Goal: Task Accomplishment & Management: Manage account settings

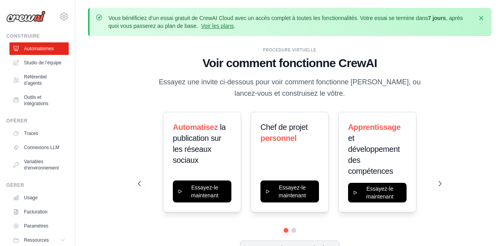
click at [131, 125] on div "PROCÉDURE VIRTUELLE Voir comment fonctionne CrewAI Essayez une invite ci-dessou…" at bounding box center [289, 158] width 323 height 222
click at [139, 78] on div "PROCÉDURE VIRTUELLE Voir comment fonctionne CrewAI Essayez une invite ci-dessou…" at bounding box center [290, 73] width 304 height 53
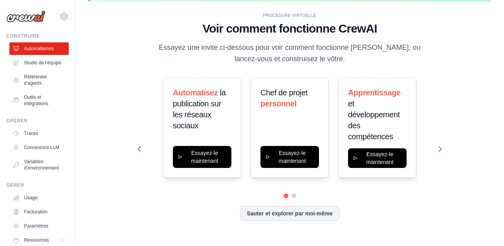
scroll to position [19, 0]
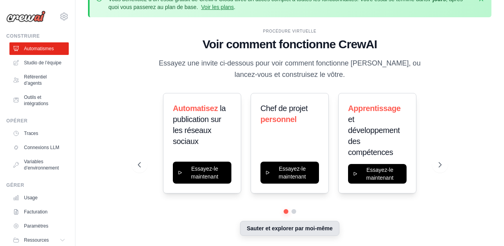
click at [269, 231] on button "Sauter et explorer par moi-même" at bounding box center [289, 228] width 99 height 15
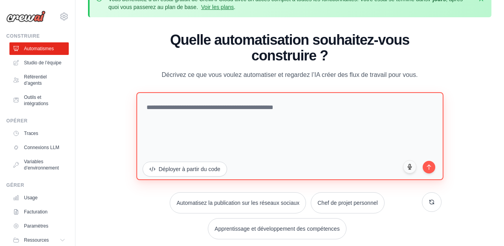
click at [246, 148] on textarea at bounding box center [289, 136] width 307 height 88
click at [286, 103] on textarea at bounding box center [289, 136] width 307 height 88
type textarea "**********"
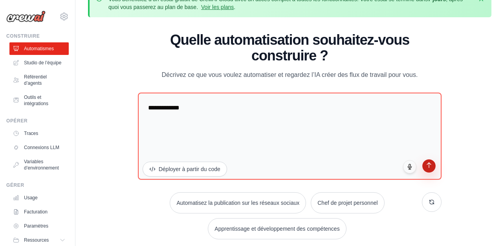
click at [428, 167] on icon "submit" at bounding box center [429, 165] width 7 height 7
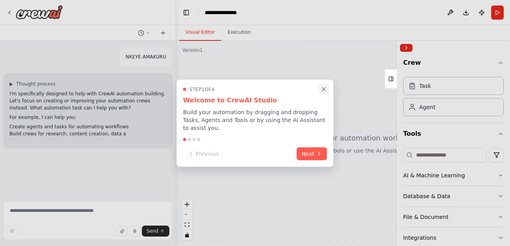
click at [324, 92] on icon "Close walkthrough" at bounding box center [323, 89] width 7 height 7
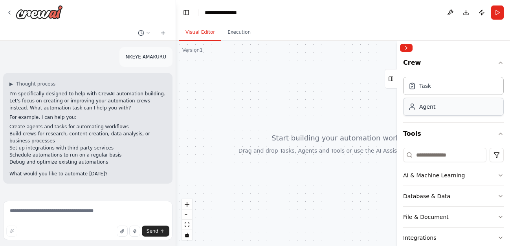
click at [428, 111] on div "Agent" at bounding box center [453, 107] width 101 height 18
click at [427, 112] on div "Agent" at bounding box center [453, 107] width 101 height 18
click at [422, 178] on div "AI & Machine Learning" at bounding box center [434, 176] width 62 height 8
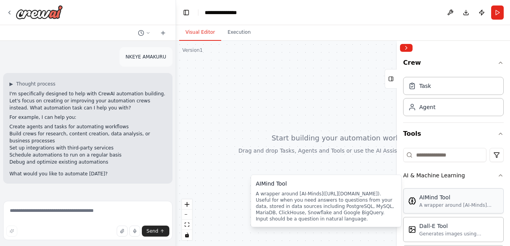
click at [427, 200] on div "AIMind Tool" at bounding box center [458, 198] width 79 height 8
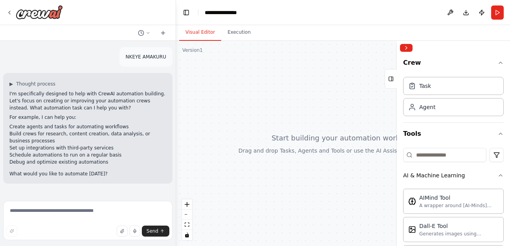
click at [348, 144] on div at bounding box center [343, 143] width 334 height 205
click at [407, 47] on button "Collapse right sidebar" at bounding box center [406, 48] width 13 height 8
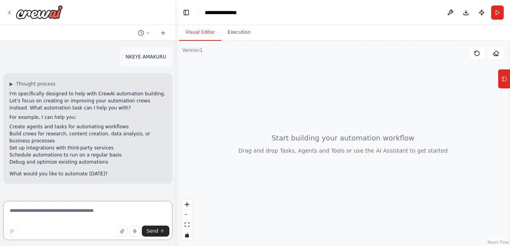
click at [55, 210] on textarea at bounding box center [87, 220] width 169 height 39
click at [106, 213] on textarea at bounding box center [87, 220] width 169 height 39
click at [97, 212] on textarea at bounding box center [87, 220] width 169 height 39
type textarea "**********"
click at [158, 235] on button "Send" at bounding box center [155, 231] width 27 height 11
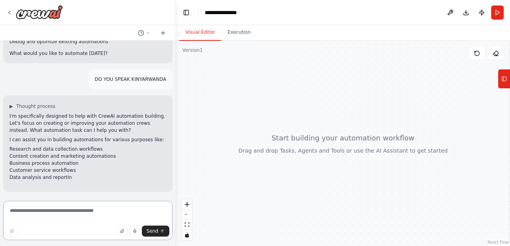
scroll to position [128, 0]
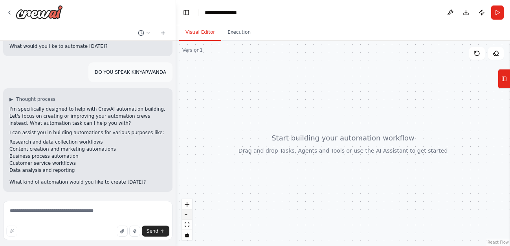
click at [190, 217] on button "zoom out" at bounding box center [187, 215] width 10 height 10
click at [187, 206] on icon "zoom in" at bounding box center [187, 204] width 5 height 5
click at [187, 204] on icon "zoom in" at bounding box center [187, 204] width 5 height 5
click at [187, 224] on icon "fit view" at bounding box center [187, 225] width 5 height 4
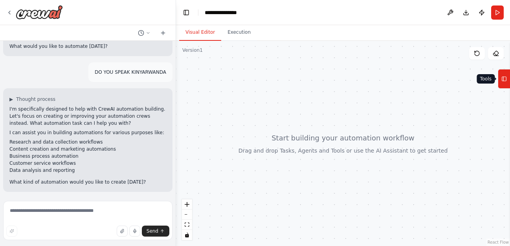
click at [504, 77] on icon at bounding box center [503, 79] width 5 height 13
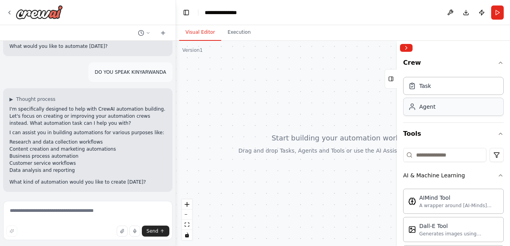
click at [445, 114] on div "Agent" at bounding box center [453, 107] width 101 height 18
click at [499, 134] on icon "button" at bounding box center [500, 134] width 3 height 2
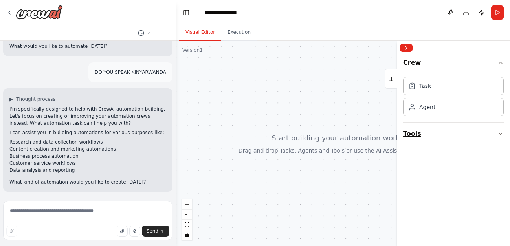
click at [495, 134] on button "Tools" at bounding box center [453, 134] width 101 height 22
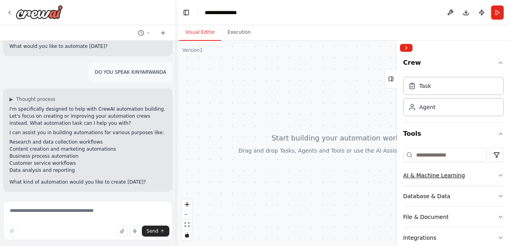
click at [429, 173] on div "AI & Machine Learning" at bounding box center [434, 176] width 62 height 8
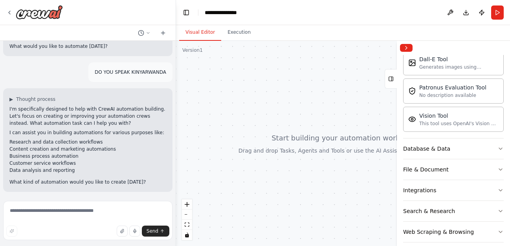
scroll to position [168, 0]
click at [423, 170] on div "File & Document" at bounding box center [426, 169] width 46 height 8
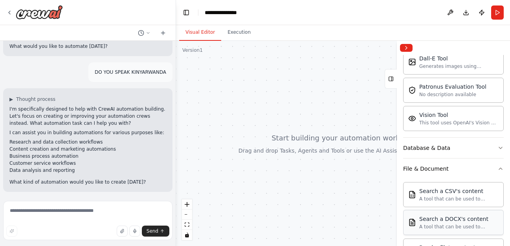
click at [450, 227] on div "A tool that can be used to semantic search a query from a DOCX's content." at bounding box center [458, 227] width 79 height 6
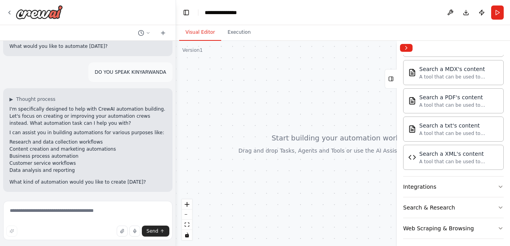
scroll to position [429, 0]
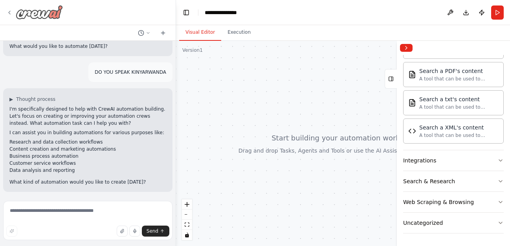
click at [11, 13] on icon at bounding box center [9, 12] width 6 height 6
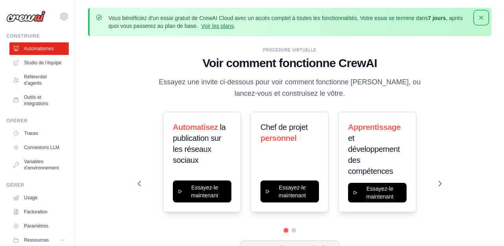
click at [482, 16] on icon "button" at bounding box center [481, 18] width 8 height 8
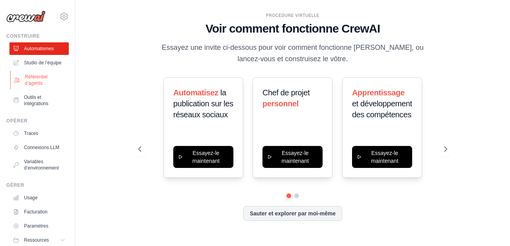
click at [48, 85] on font "Référentiel d’agents" at bounding box center [46, 80] width 42 height 13
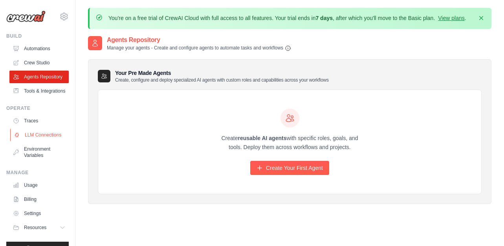
click at [38, 141] on link "LLM Connections" at bounding box center [39, 135] width 59 height 13
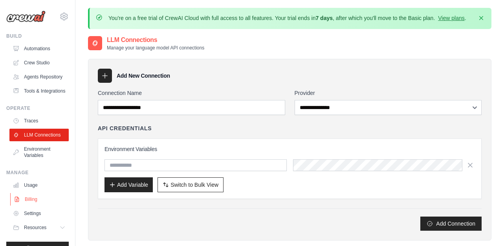
click at [37, 206] on link "Billing" at bounding box center [39, 199] width 59 height 13
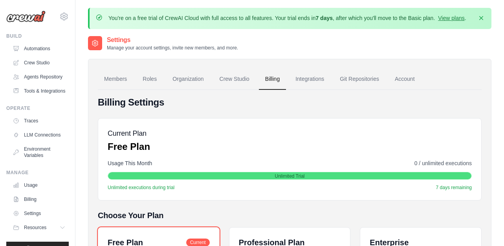
click at [90, 161] on div "Members Roles Organization Crew Studio Billing Integrations Git Repositories Ac…" at bounding box center [289, 236] width 403 height 355
click at [59, 18] on icon at bounding box center [63, 16] width 9 height 9
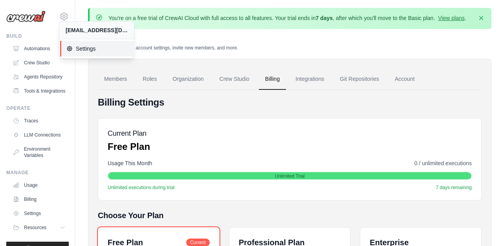
click at [72, 49] on icon at bounding box center [69, 49] width 6 height 6
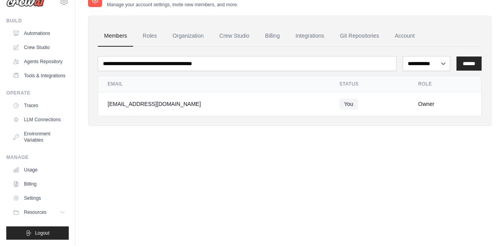
scroll to position [34, 0]
click at [38, 231] on span "Logout" at bounding box center [42, 233] width 15 height 6
